Goal: Find specific page/section: Find specific page/section

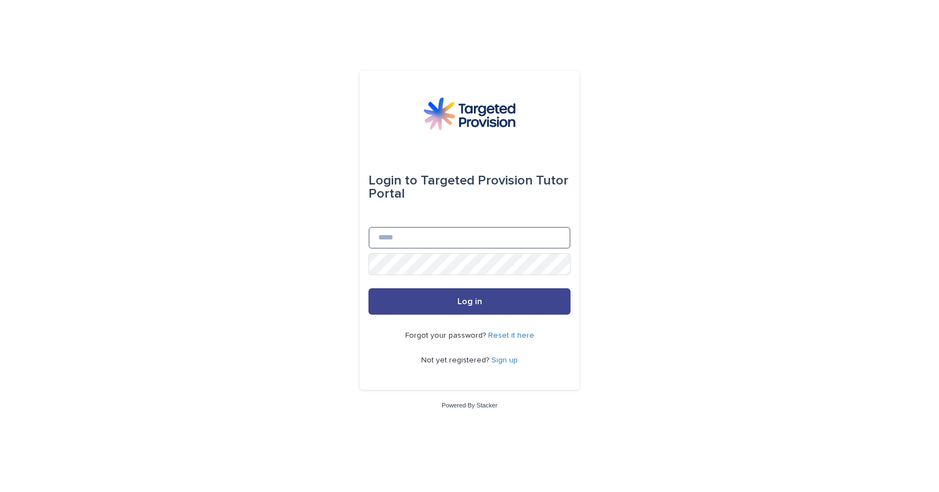
type input "**********"
click at [412, 309] on button "Log in" at bounding box center [469, 301] width 202 height 26
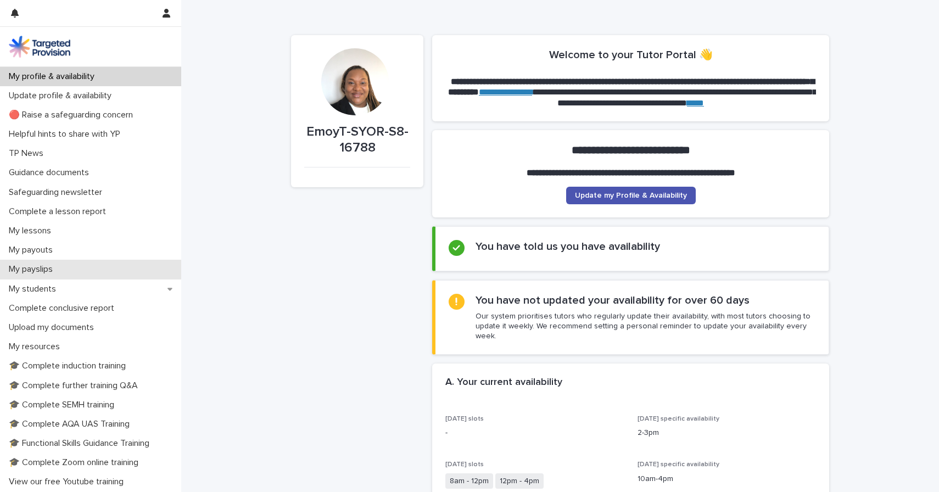
click at [44, 270] on p "My payslips" at bounding box center [32, 269] width 57 height 10
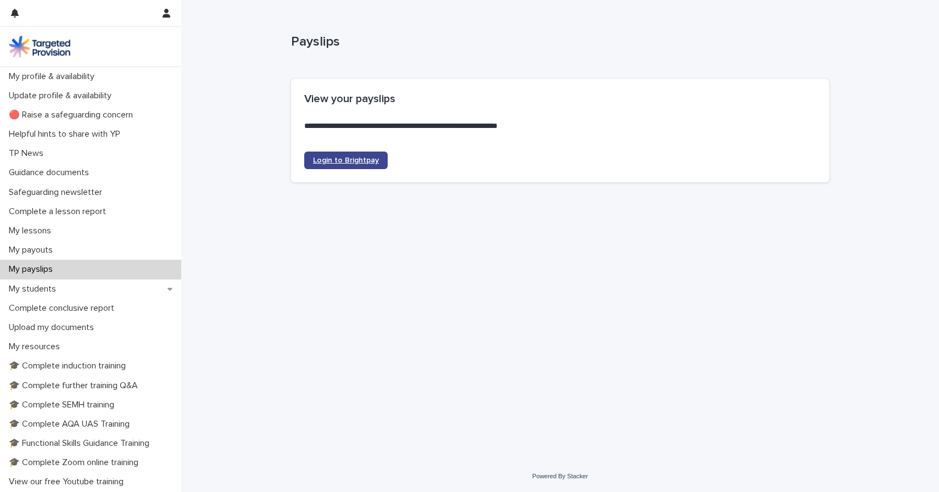
click at [330, 155] on link "Login to Brightpay" at bounding box center [345, 161] width 83 height 18
